Goal: Task Accomplishment & Management: Complete application form

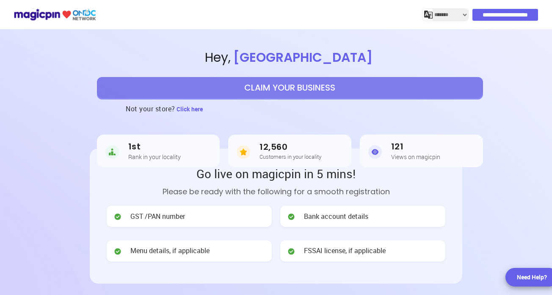
select select "*******"
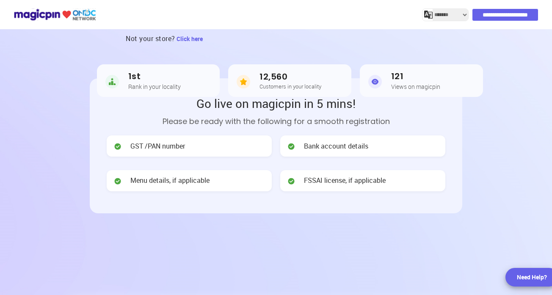
scroll to position [85, 0]
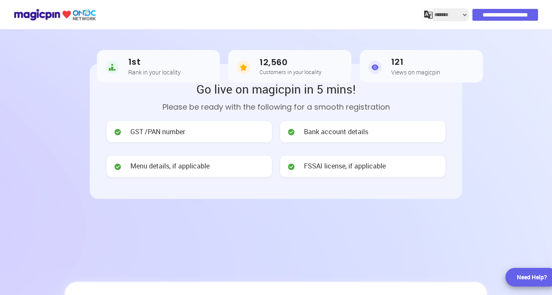
click at [196, 132] on div "GST /PAN number" at bounding box center [189, 131] width 165 height 21
drag, startPoint x: 183, startPoint y: 133, endPoint x: 121, endPoint y: 137, distance: 62.5
click at [121, 137] on div "GST /PAN number" at bounding box center [189, 131] width 165 height 21
click at [156, 128] on span "GST /PAN number" at bounding box center [157, 132] width 55 height 10
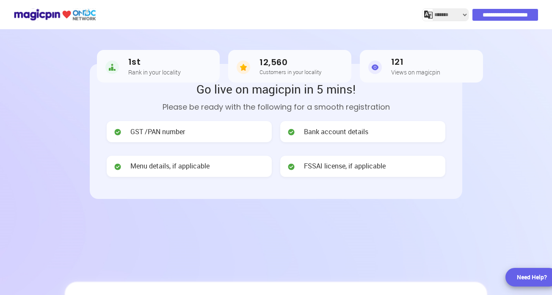
click at [156, 128] on span "GST /PAN number" at bounding box center [157, 132] width 55 height 10
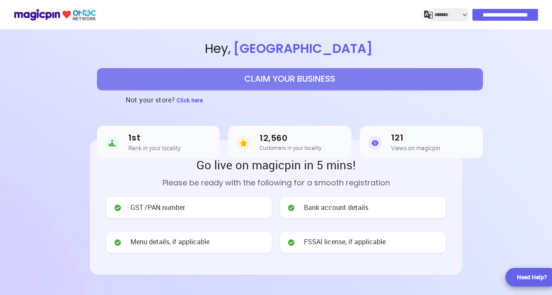
scroll to position [0, 0]
